Goal: Use online tool/utility: Use online tool/utility

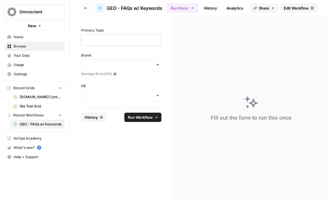
click at [108, 37] on p at bounding box center [121, 40] width 73 height 6
click at [101, 63] on input "Brand" at bounding box center [121, 65] width 73 height 6
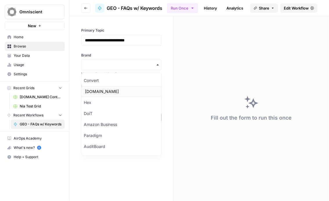
click at [95, 91] on div "[DOMAIN_NAME]" at bounding box center [121, 91] width 80 height 11
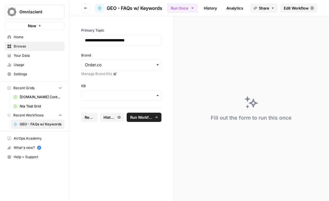
click at [95, 98] on div "button" at bounding box center [121, 95] width 80 height 10
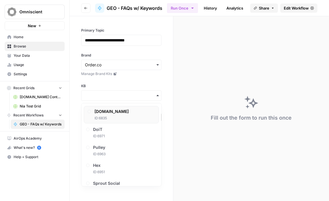
click at [98, 111] on span "[DOMAIN_NAME]" at bounding box center [111, 112] width 34 height 6
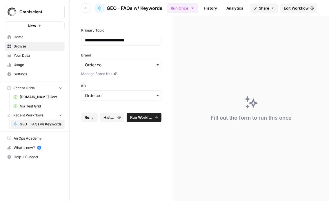
click at [144, 116] on span "Run Workflow" at bounding box center [141, 117] width 23 height 6
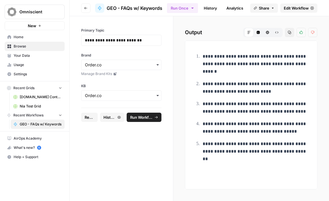
click at [166, 34] on button "Copy" at bounding box center [289, 32] width 9 height 9
